Goal: Task Accomplishment & Management: Use online tool/utility

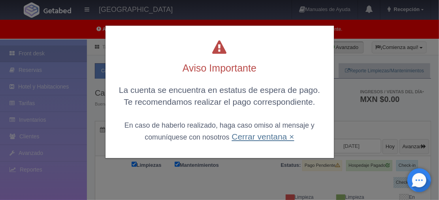
click at [287, 136] on link "Cerrar ventana ×" at bounding box center [263, 136] width 62 height 9
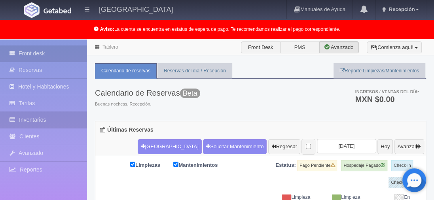
click at [40, 123] on link "Inventarios" at bounding box center [43, 120] width 87 height 16
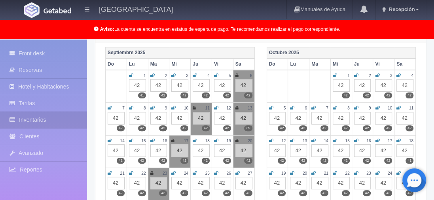
scroll to position [119, 0]
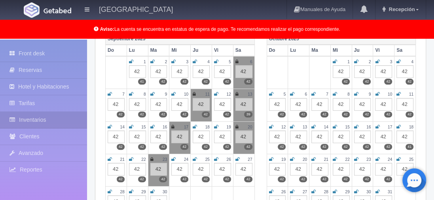
click at [175, 158] on icon at bounding box center [173, 159] width 4 height 5
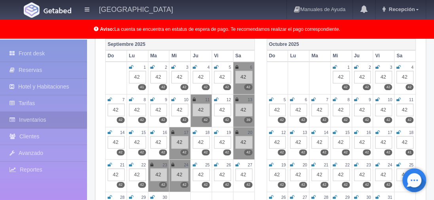
scroll to position [0, 0]
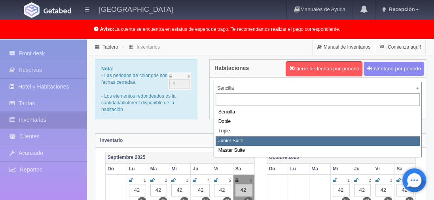
select select "2113"
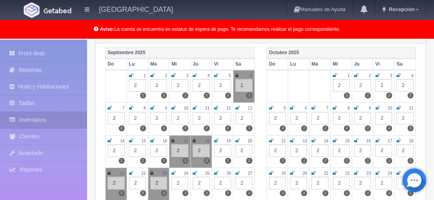
scroll to position [119, 0]
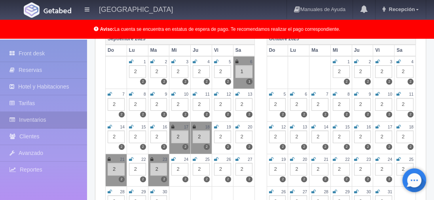
click at [175, 157] on icon at bounding box center [173, 159] width 4 height 5
